Goal: Browse casually

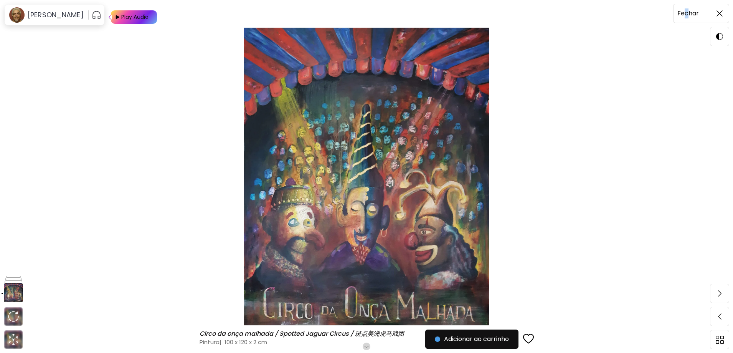
click at [686, 12] on h6 "Fechar" at bounding box center [688, 13] width 21 height 10
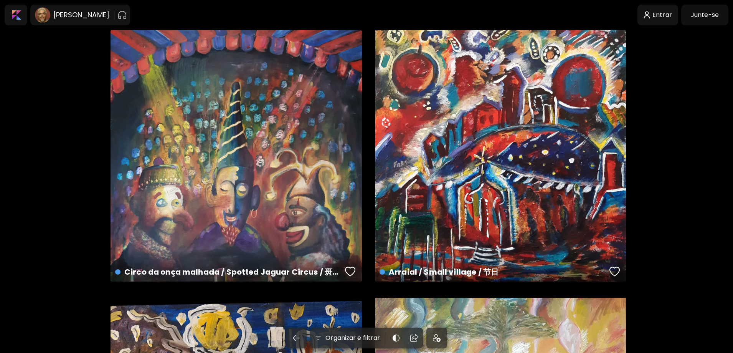
click at [13, 20] on div at bounding box center [16, 15] width 20 height 18
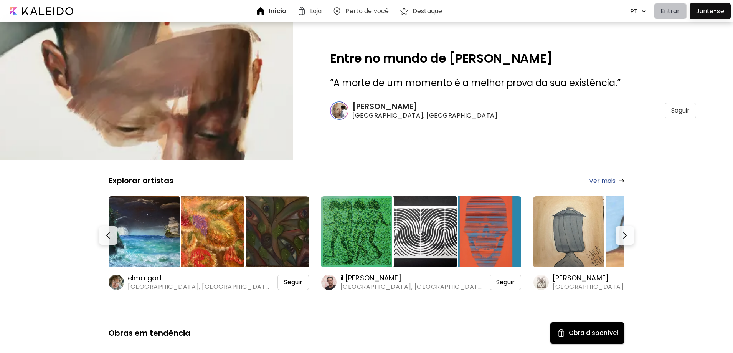
click at [663, 15] on p "Entrar" at bounding box center [671, 11] width 20 height 9
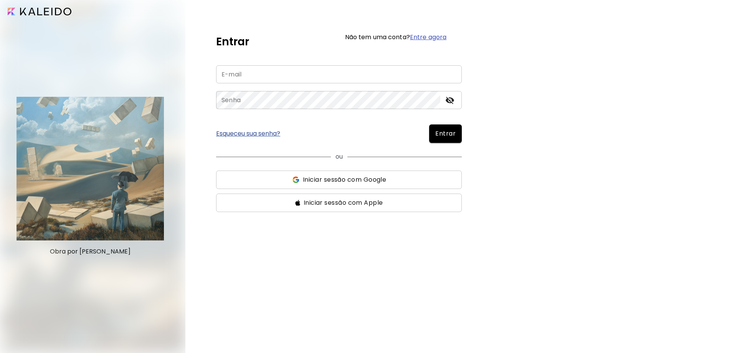
type input "**********"
click at [453, 136] on span "Entrar" at bounding box center [445, 133] width 20 height 9
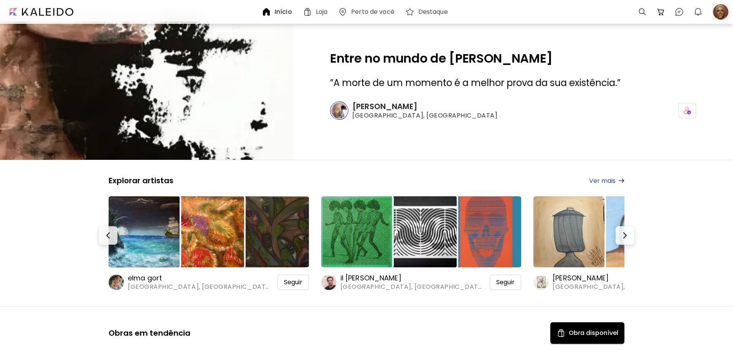
click at [721, 11] on div at bounding box center [721, 11] width 17 height 17
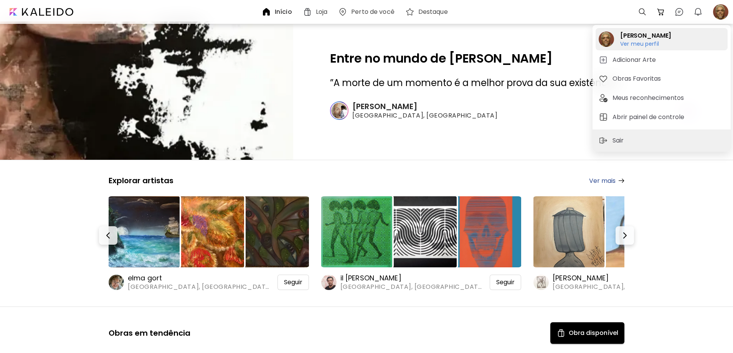
click at [649, 43] on h6 "Ver meu perfil" at bounding box center [645, 43] width 51 height 7
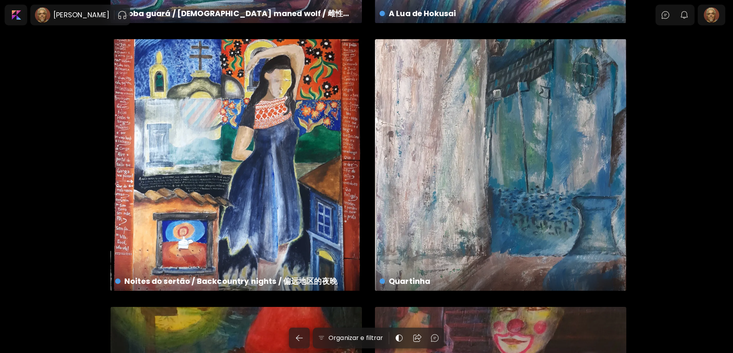
scroll to position [1344, 0]
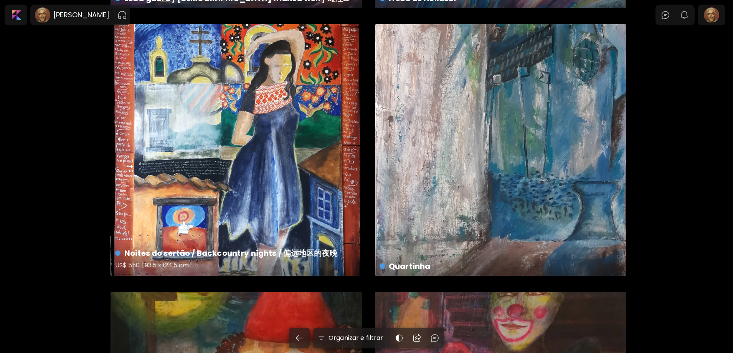
click at [262, 162] on div "Noites do sertão / Backcountry nights / 偏远地区的夜晚 US$ 550 | 93.5 x 124.5 cm" at bounding box center [236, 149] width 251 height 251
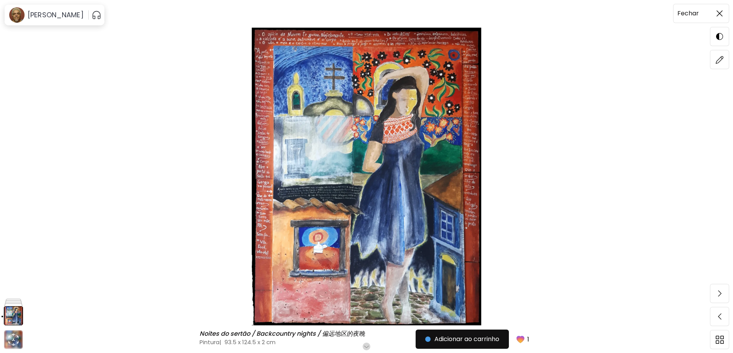
click at [697, 13] on h6 "Fechar" at bounding box center [688, 13] width 21 height 10
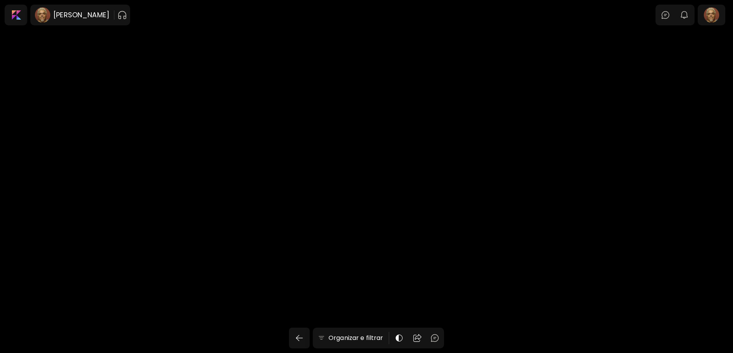
scroll to position [1344, 0]
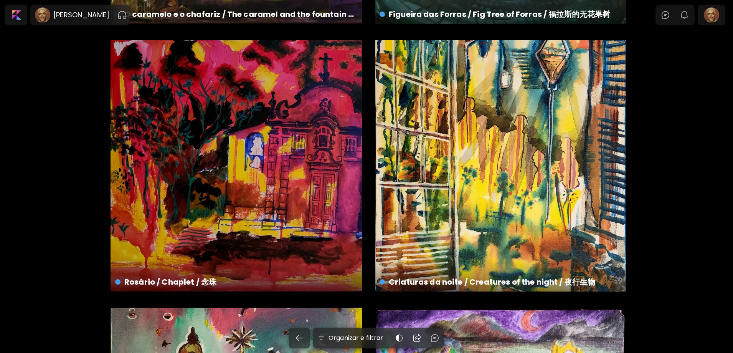
scroll to position [2726, 0]
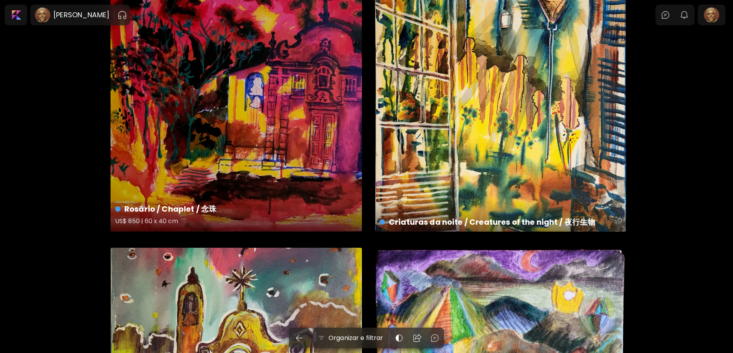
click at [300, 155] on div "Rosário / Chaplet / 念珠 US$ 850 | 60 x 40 cm" at bounding box center [236, 105] width 251 height 251
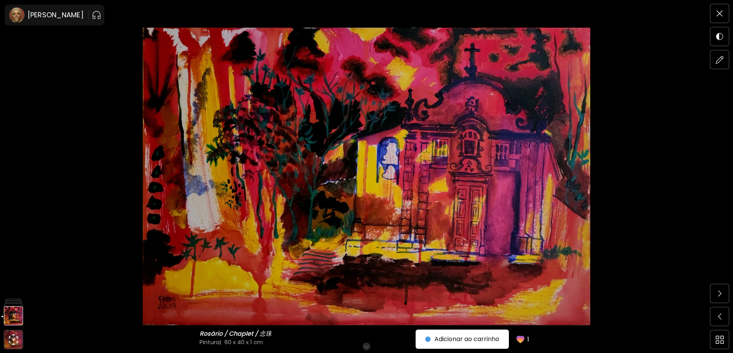
click at [549, 276] on img at bounding box center [366, 177] width 669 height 298
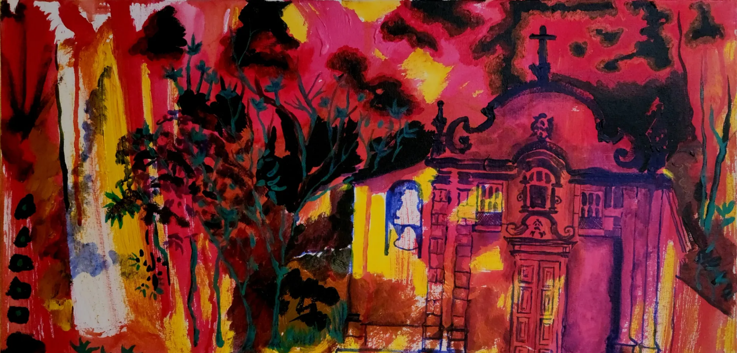
click at [501, 283] on img at bounding box center [368, 245] width 737 height 490
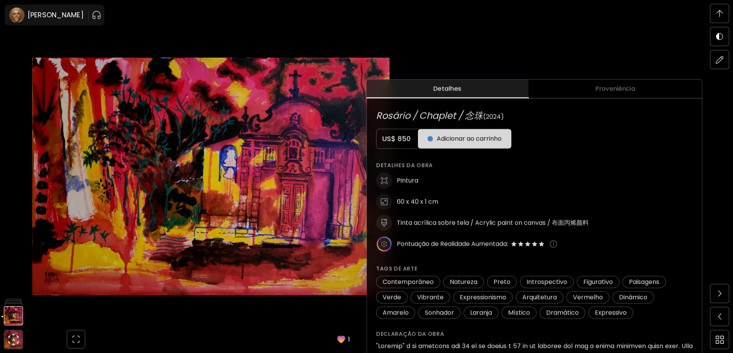
scroll to position [269, 0]
click at [410, 139] on h5 "US$ 850" at bounding box center [397, 138] width 41 height 9
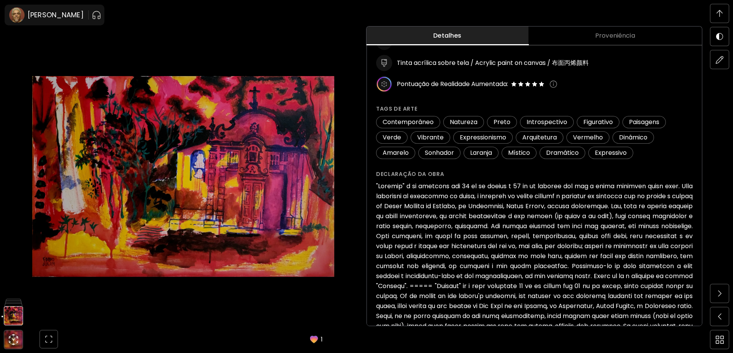
scroll to position [0, 0]
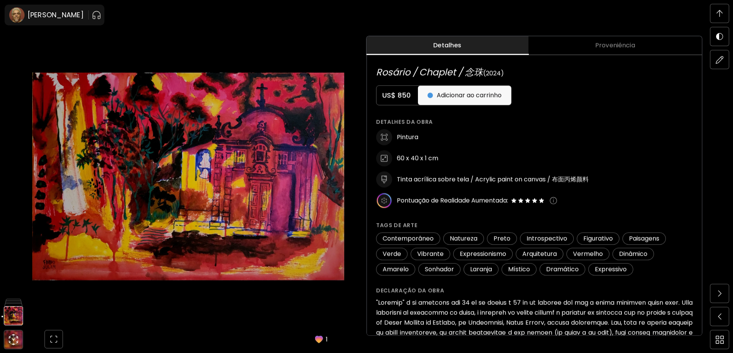
click at [358, 181] on div "[PERSON_NAME] / Chaplet / 念珠 [PERSON_NAME] / Chaplet / 念珠 Pintura | 60 x 40 x 1…" at bounding box center [188, 176] width 377 height 353
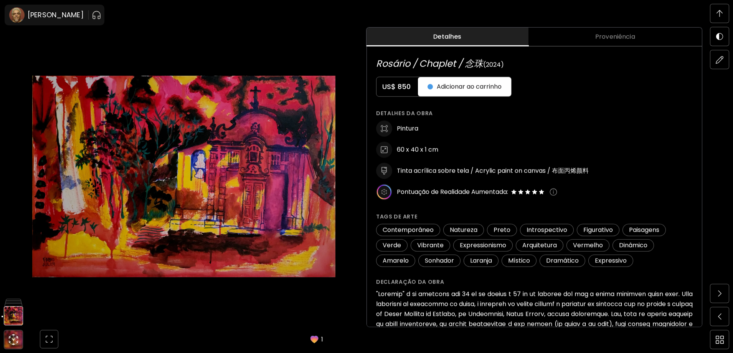
click at [356, 169] on div "[PERSON_NAME] / Chaplet / 念珠 [PERSON_NAME] / Chaplet / 念珠 Pintura | 60 x 40 x 1…" at bounding box center [184, 176] width 368 height 353
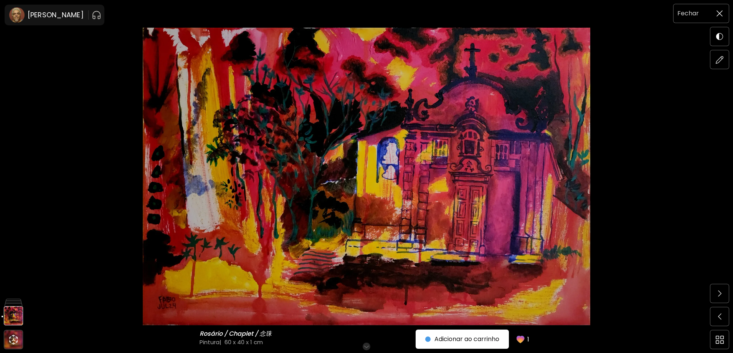
click at [721, 14] on img at bounding box center [720, 13] width 6 height 6
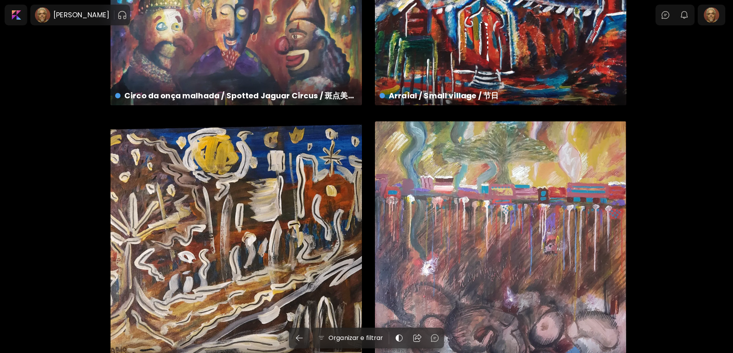
scroll to position [192, 0]
